Goal: Find specific page/section: Find specific page/section

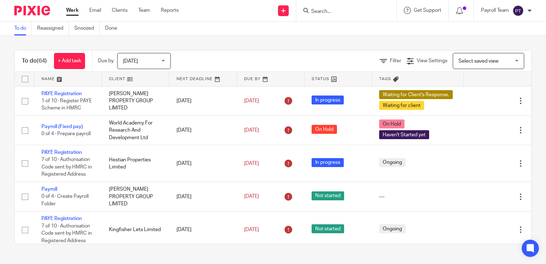
click at [333, 13] on input "Search" at bounding box center [343, 12] width 64 height 6
click at [147, 10] on link "Team" at bounding box center [144, 10] width 12 height 7
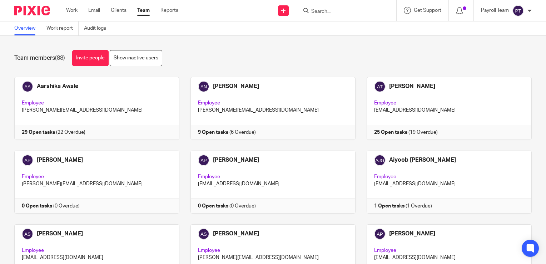
click at [237, 42] on div "Team members (88) Invite people Show inactive users Invite team members Add inv…" at bounding box center [273, 150] width 546 height 228
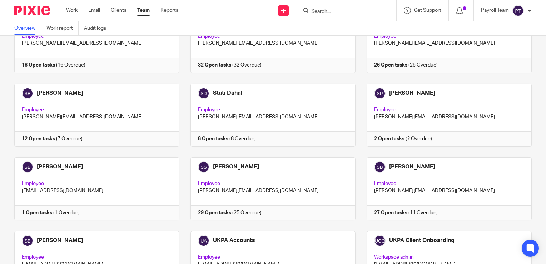
scroll to position [2031, 0]
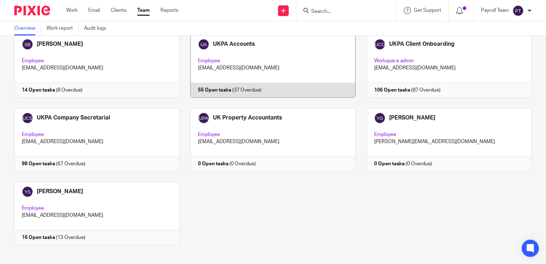
click at [265, 58] on link at bounding box center [267, 66] width 176 height 63
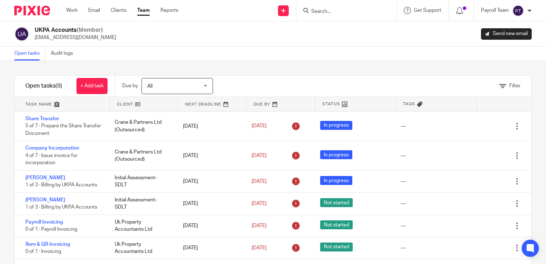
click at [401, 77] on div "Filter" at bounding box center [381, 85] width 301 height 21
click at [317, 12] on input "Search" at bounding box center [343, 12] width 64 height 6
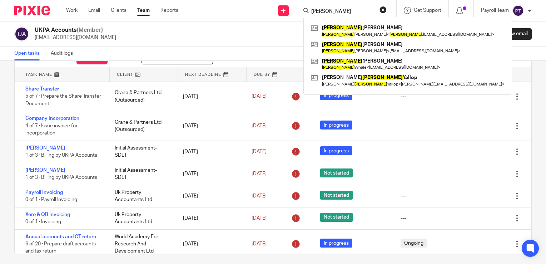
scroll to position [33, 0]
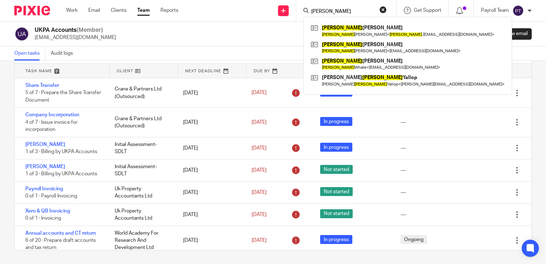
type input "amy"
click at [287, 53] on div "Open tasks Audit logs" at bounding box center [273, 53] width 546 height 14
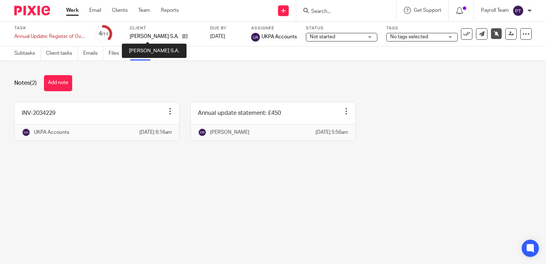
click at [143, 36] on p "[PERSON_NAME] S.A." at bounding box center [154, 36] width 49 height 7
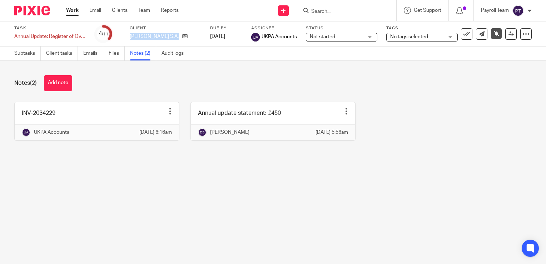
click at [143, 36] on p "[PERSON_NAME] S.A." at bounding box center [154, 36] width 49 height 7
copy div "[PERSON_NAME] S.A."
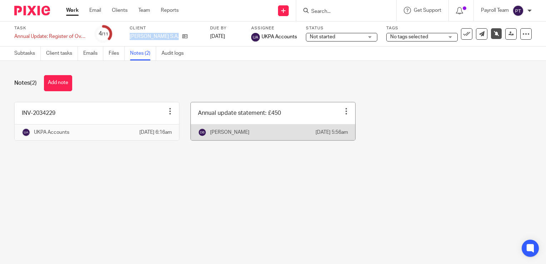
click at [229, 122] on link at bounding box center [273, 121] width 164 height 38
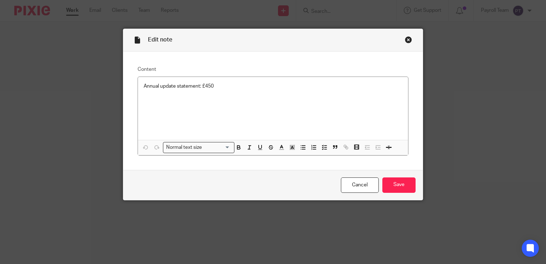
click at [407, 41] on div "Close this dialog window" at bounding box center [408, 39] width 7 height 7
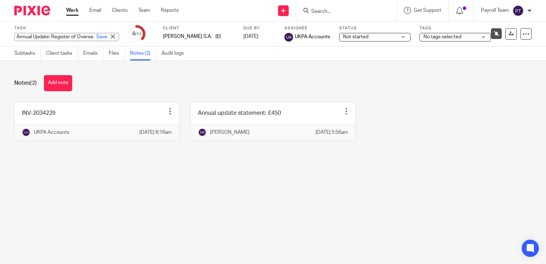
click at [54, 36] on input "Annual Update: Register of Overseas Entities" at bounding box center [66, 37] width 105 height 8
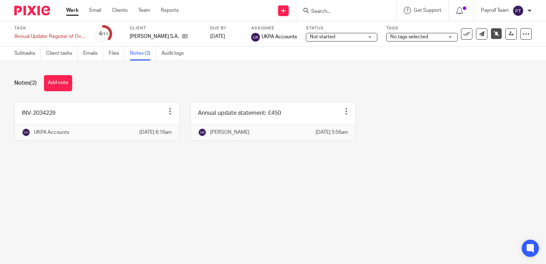
click at [290, 83] on div "Notes (2) Add note" at bounding box center [273, 83] width 518 height 16
click at [254, 191] on main "Task Annual Update: Register of Overseas Entities Save Annual Update: Register …" at bounding box center [273, 132] width 546 height 264
click at [182, 35] on icon at bounding box center [184, 36] width 5 height 5
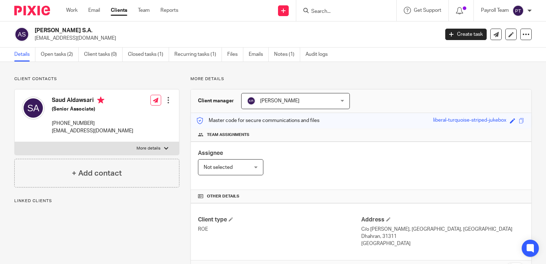
click at [305, 211] on div "Client type [PERSON_NAME] Address C/o [PERSON_NAME], [GEOGRAPHIC_DATA], [GEOGRA…" at bounding box center [361, 231] width 341 height 57
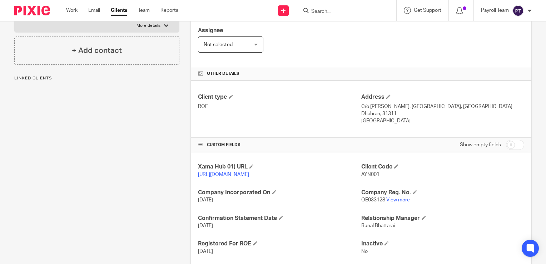
scroll to position [123, 0]
click at [401, 202] on link "View more" at bounding box center [398, 199] width 24 height 5
click at [291, 98] on h4 "Client type" at bounding box center [279, 97] width 163 height 8
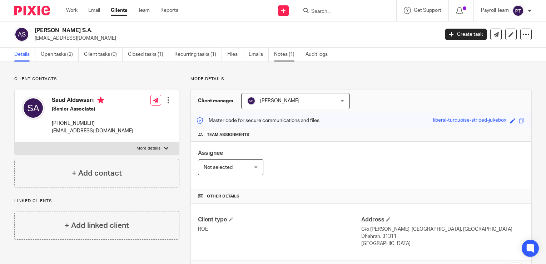
click at [279, 54] on link "Notes (1)" at bounding box center [287, 55] width 26 height 14
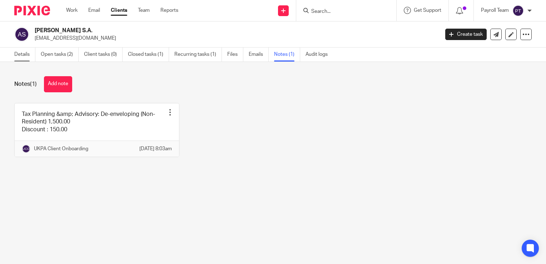
click at [22, 59] on link "Details" at bounding box center [24, 55] width 21 height 14
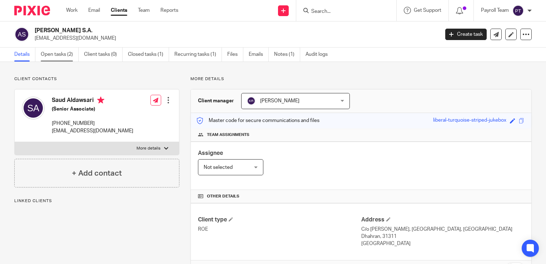
click at [67, 59] on link "Open tasks (2)" at bounding box center [60, 55] width 38 height 14
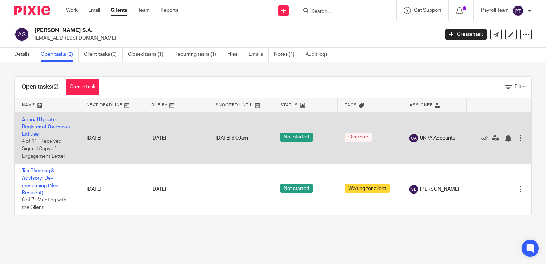
click at [53, 125] on link "Annual Update: Register of Overseas Entities" at bounding box center [46, 127] width 48 height 20
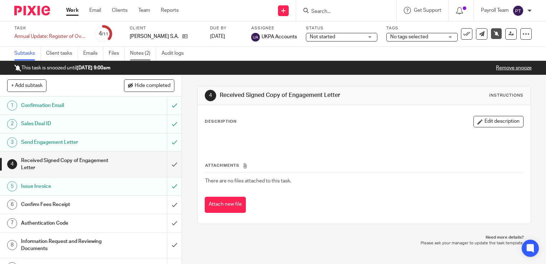
click at [145, 59] on link "Notes (2)" at bounding box center [143, 53] width 26 height 14
